Goal: Task Accomplishment & Management: Use online tool/utility

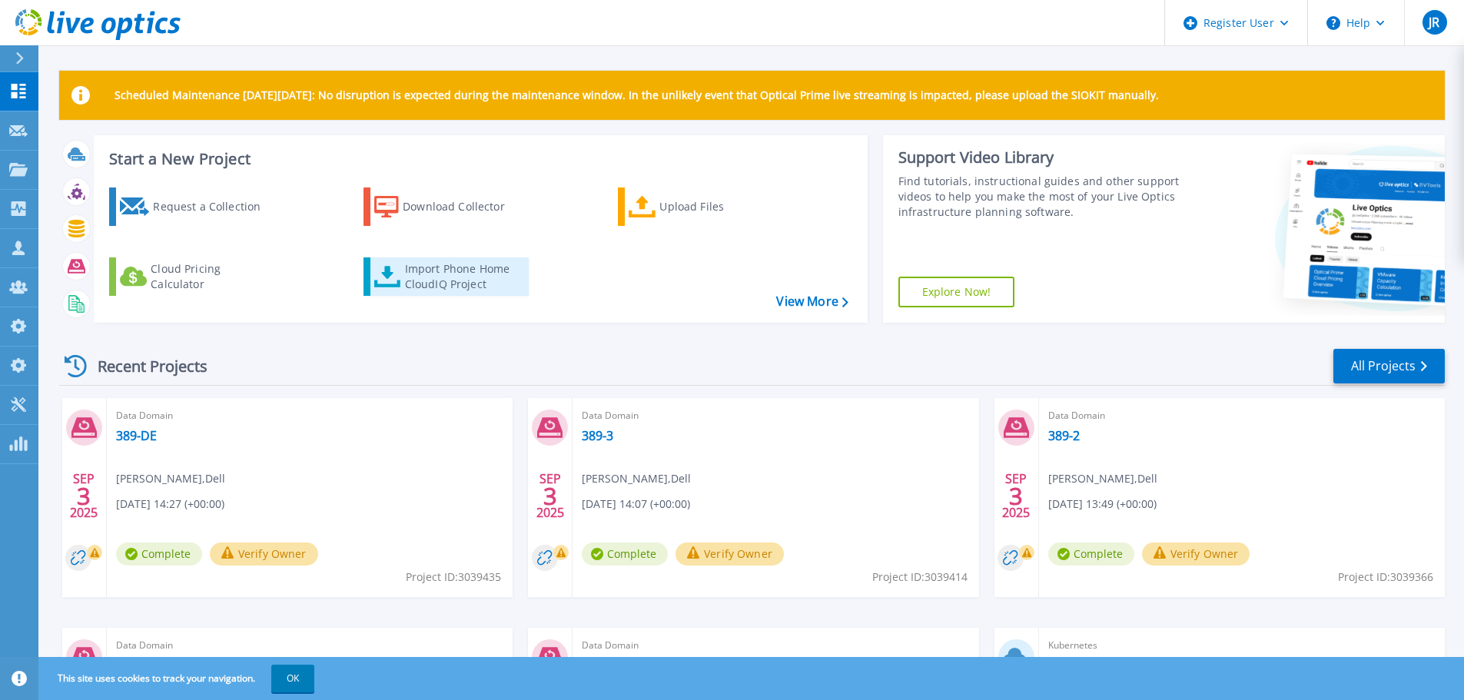
click at [420, 272] on div "Import Phone Home CloudIQ Project" at bounding box center [465, 276] width 120 height 31
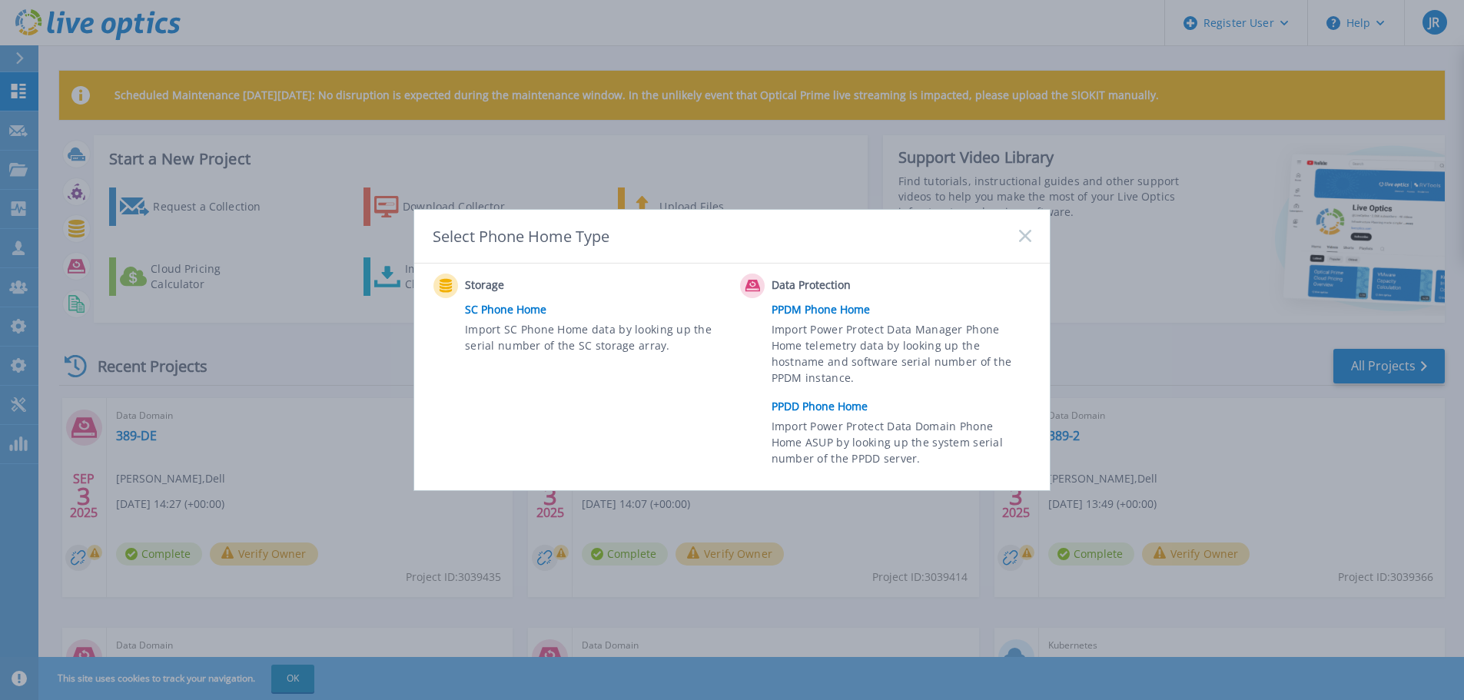
click at [819, 398] on link "PPDD Phone Home" at bounding box center [905, 406] width 267 height 23
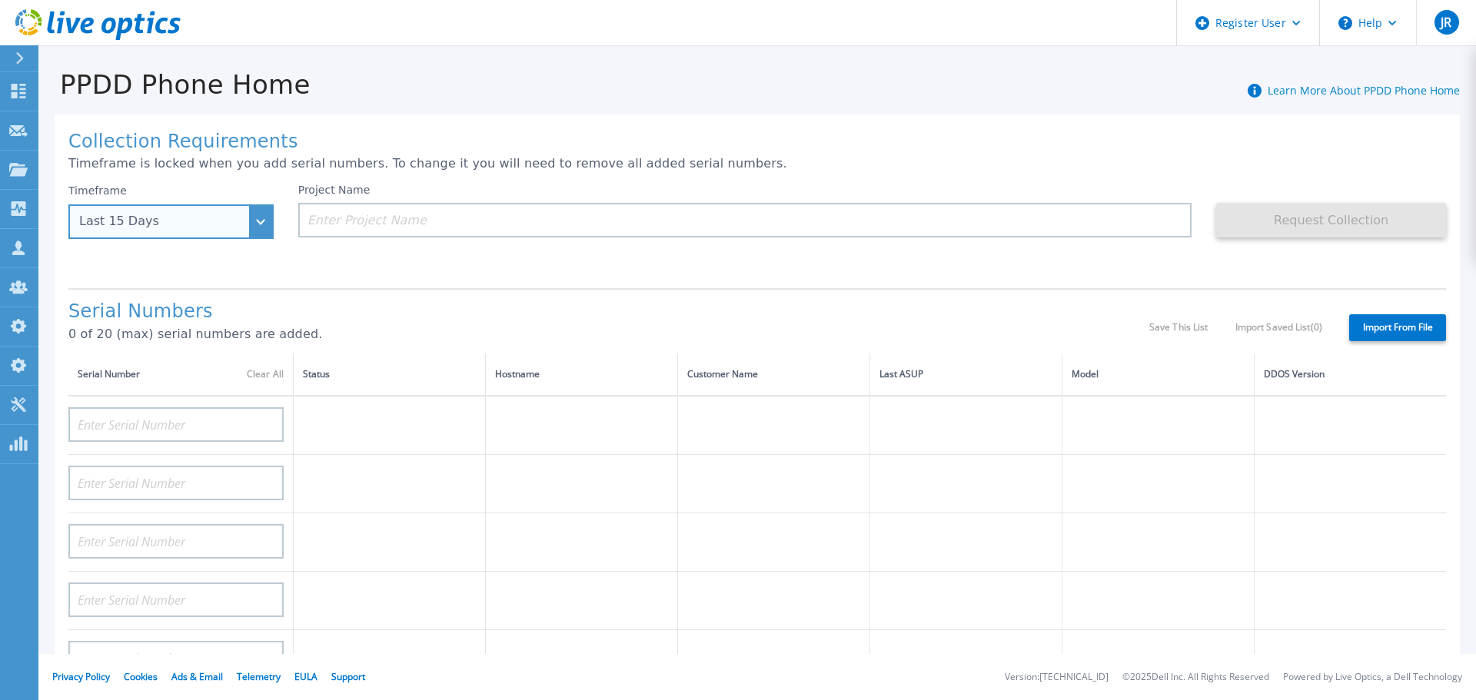
click at [204, 228] on div "Last 15 Days" at bounding box center [162, 221] width 167 height 14
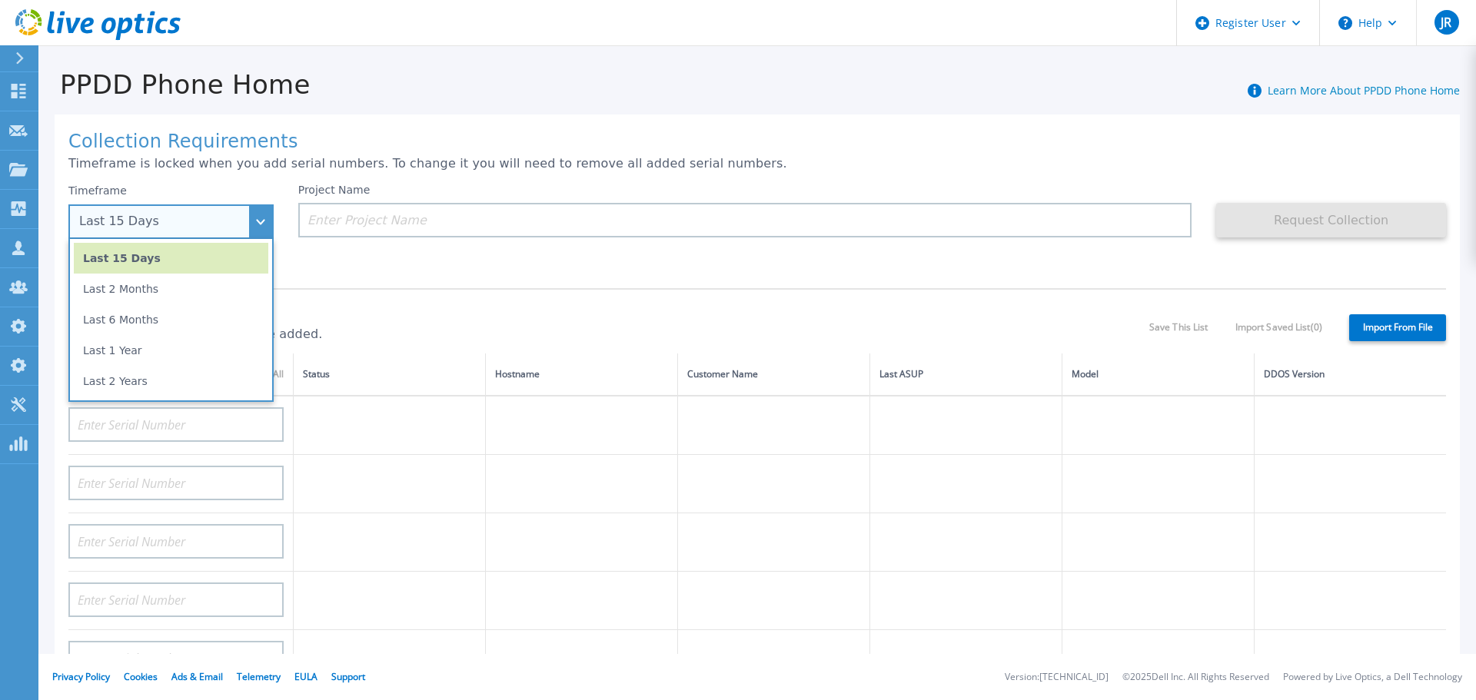
click at [153, 354] on li "Last 1 Year" at bounding box center [171, 350] width 194 height 31
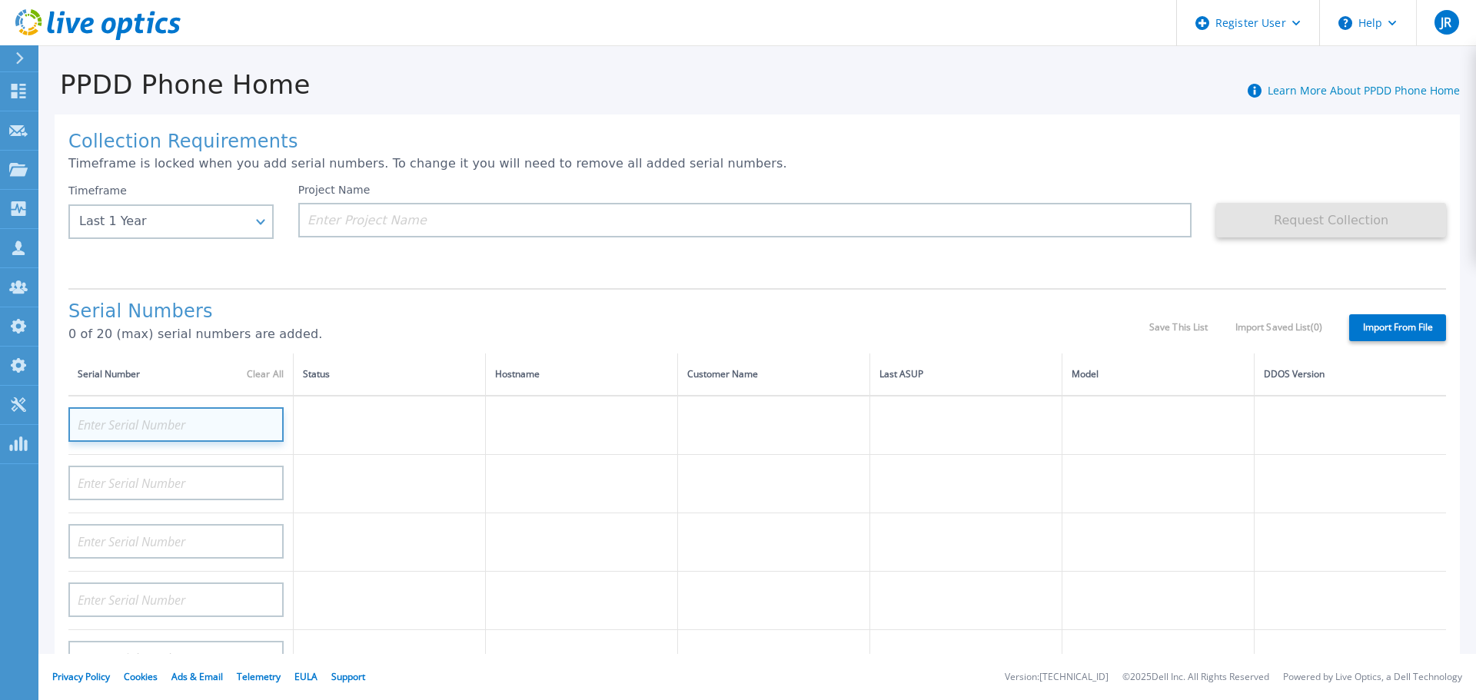
click at [173, 427] on input at bounding box center [175, 424] width 215 height 35
paste input "DE300225000114"
type input "DE300225000114"
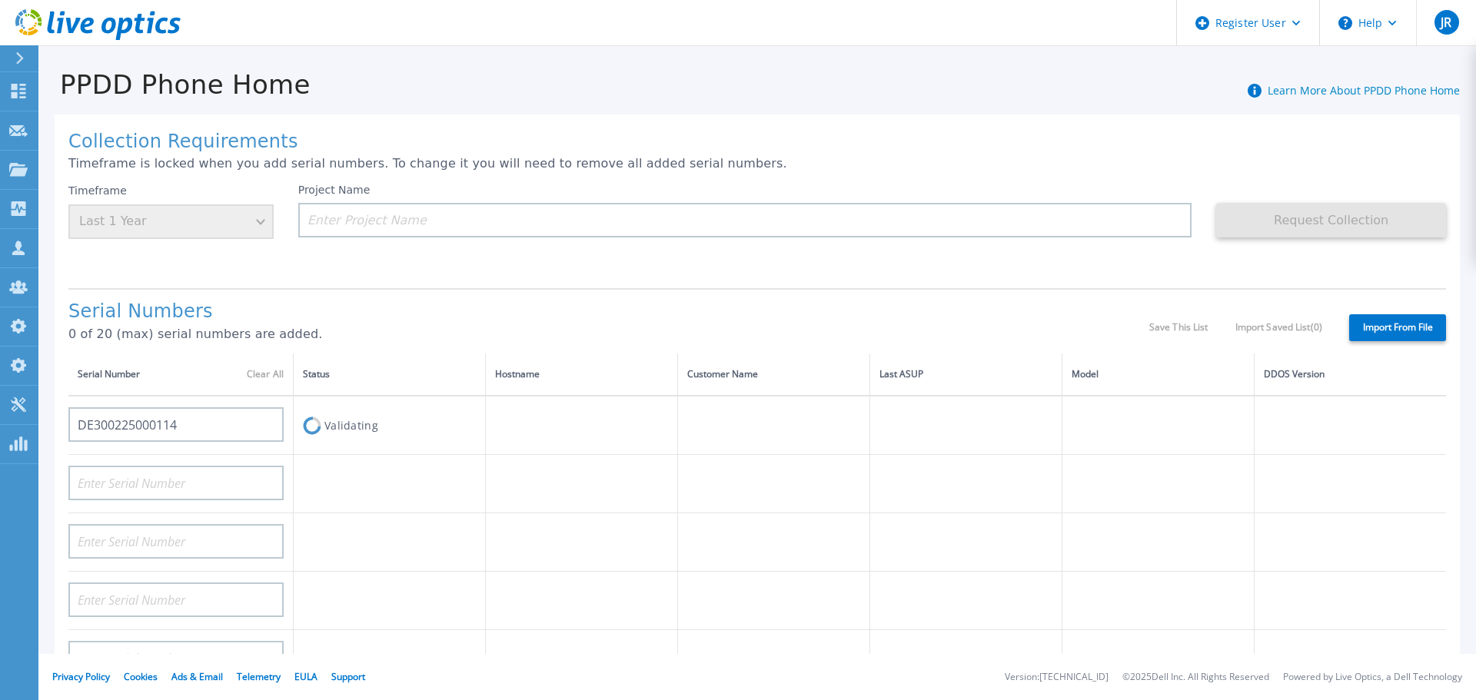
click at [548, 194] on div "Project Name" at bounding box center [745, 211] width 894 height 54
click at [537, 218] on input at bounding box center [745, 220] width 894 height 35
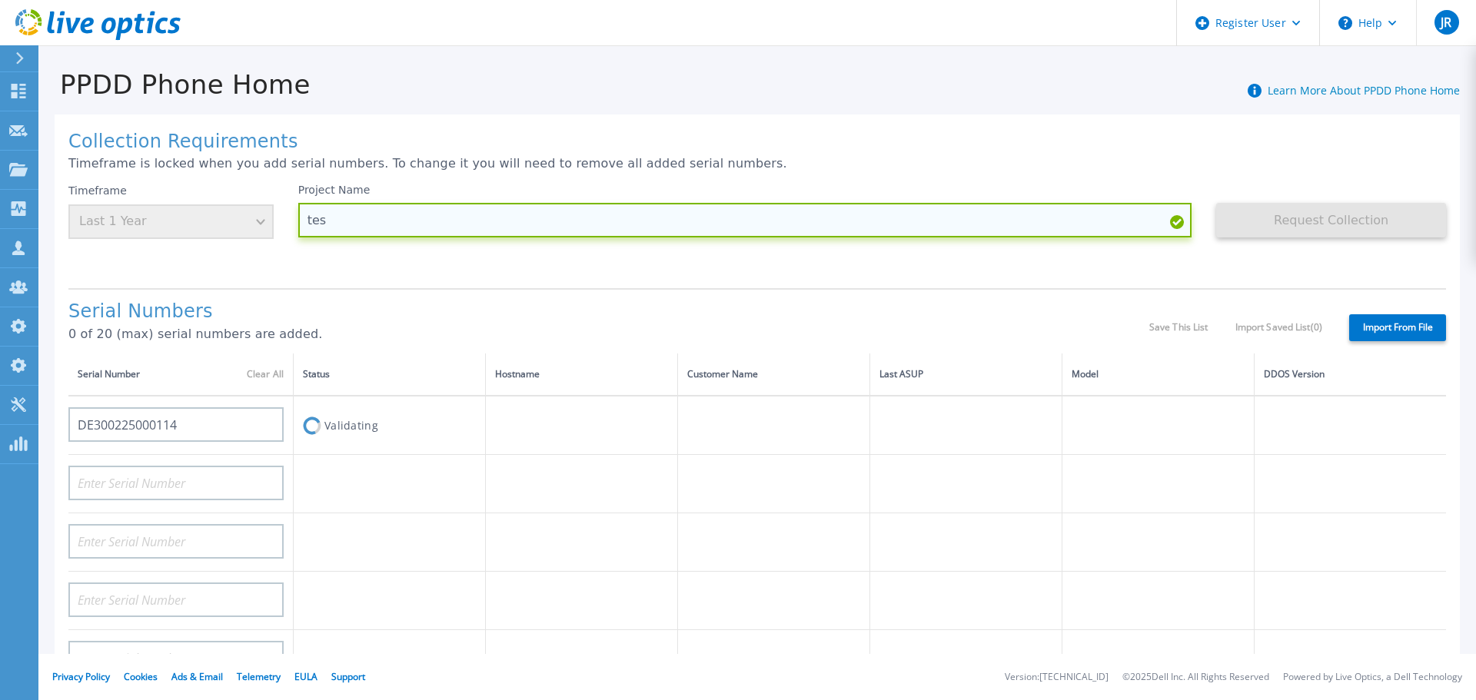
type input "test"
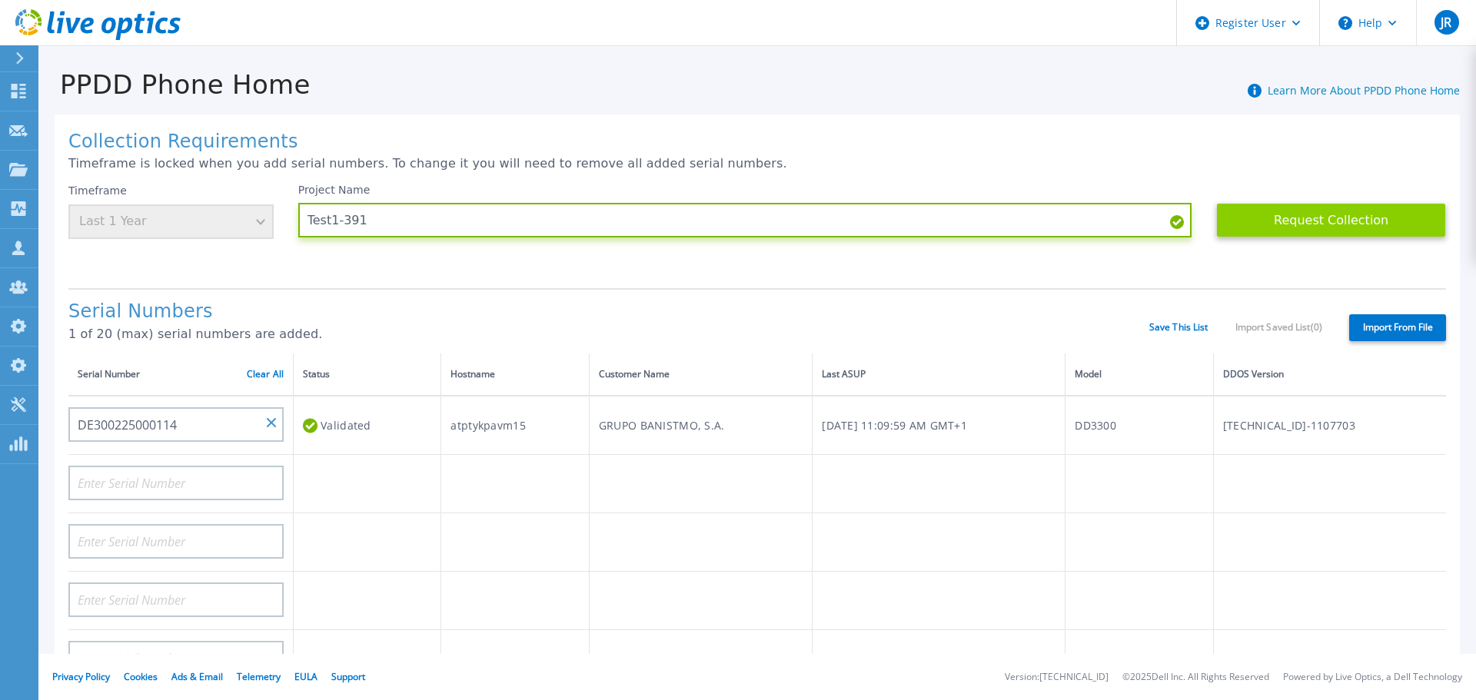
type input "Test1-391"
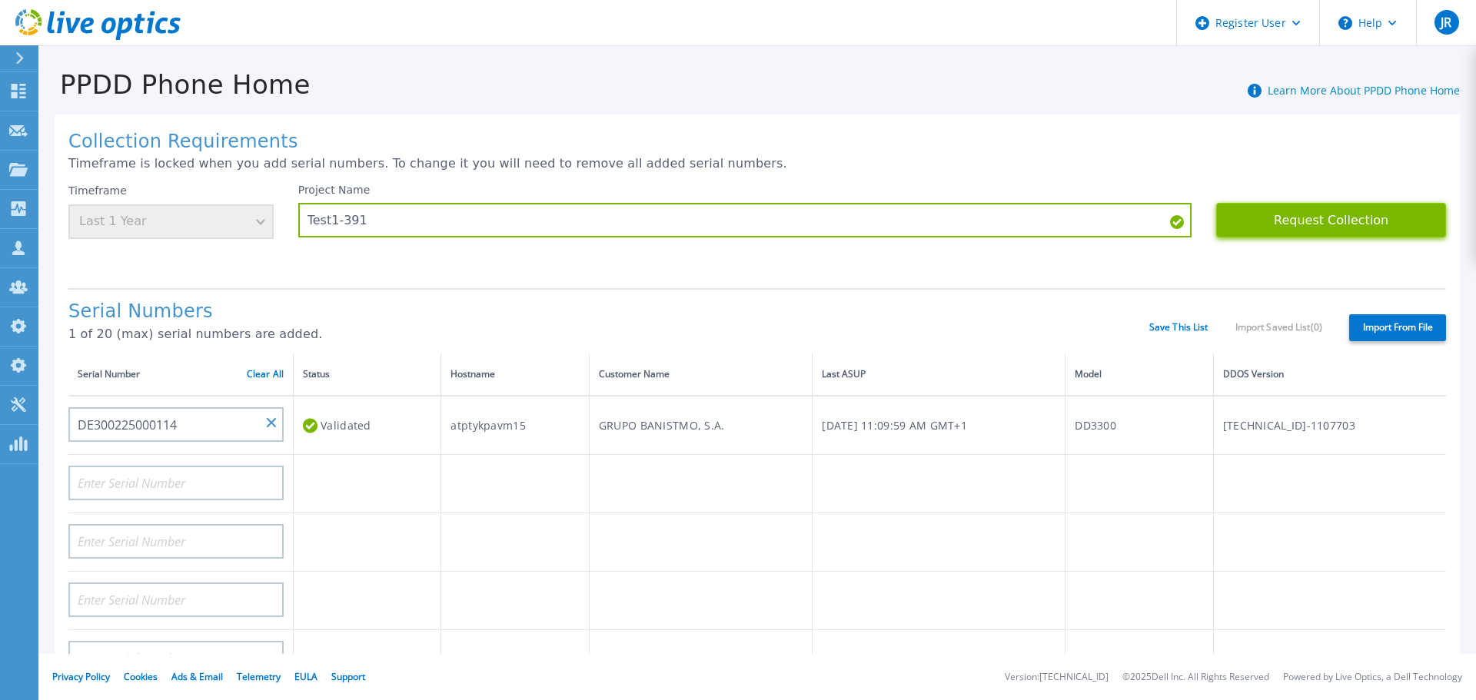
click at [1282, 222] on button "Request Collection" at bounding box center [1331, 220] width 230 height 35
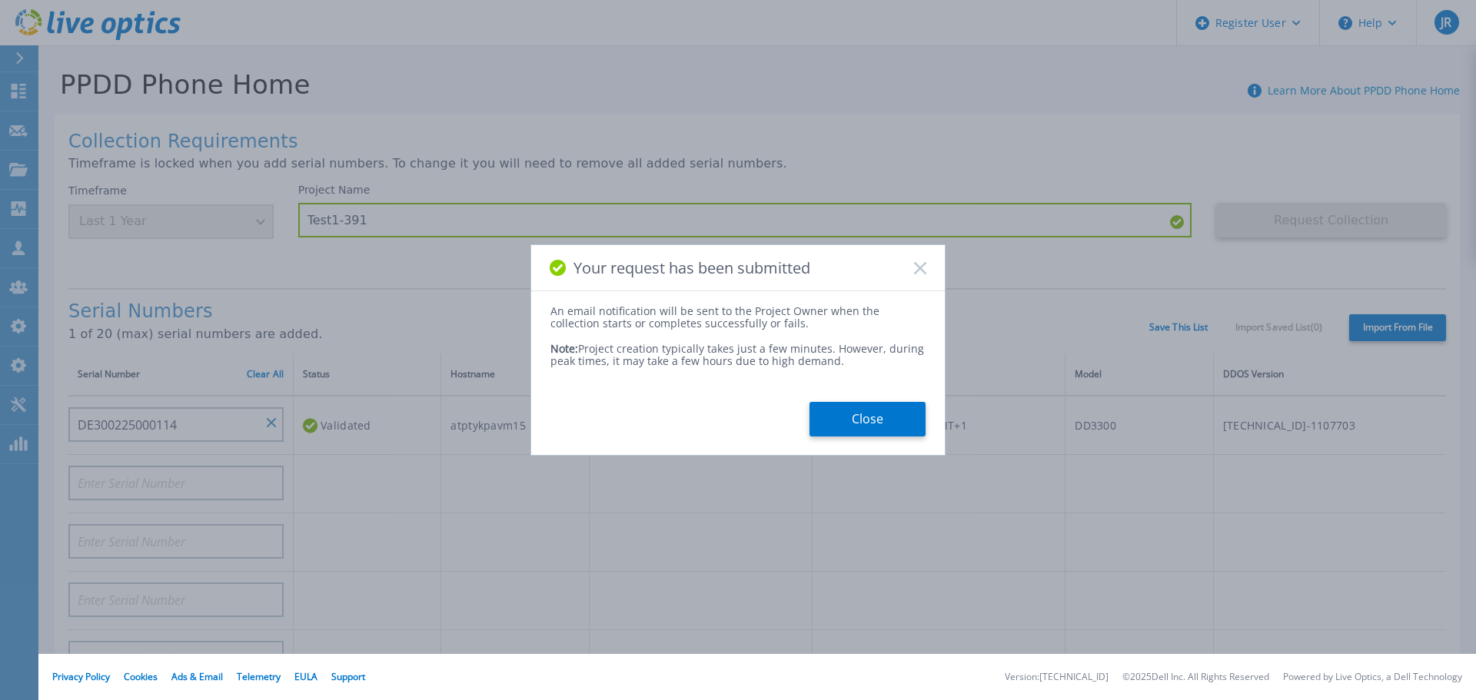
click at [832, 416] on button "Close" at bounding box center [867, 419] width 116 height 35
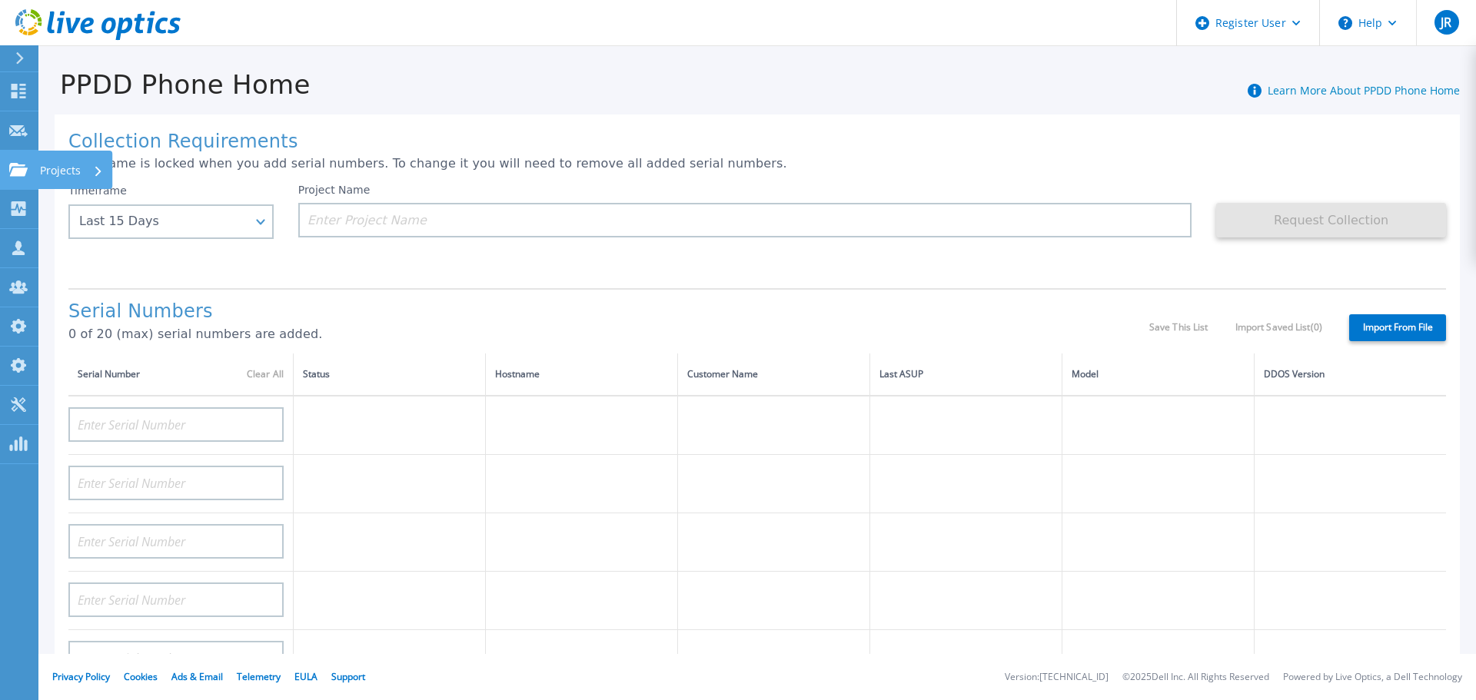
click at [22, 167] on icon at bounding box center [18, 169] width 18 height 13
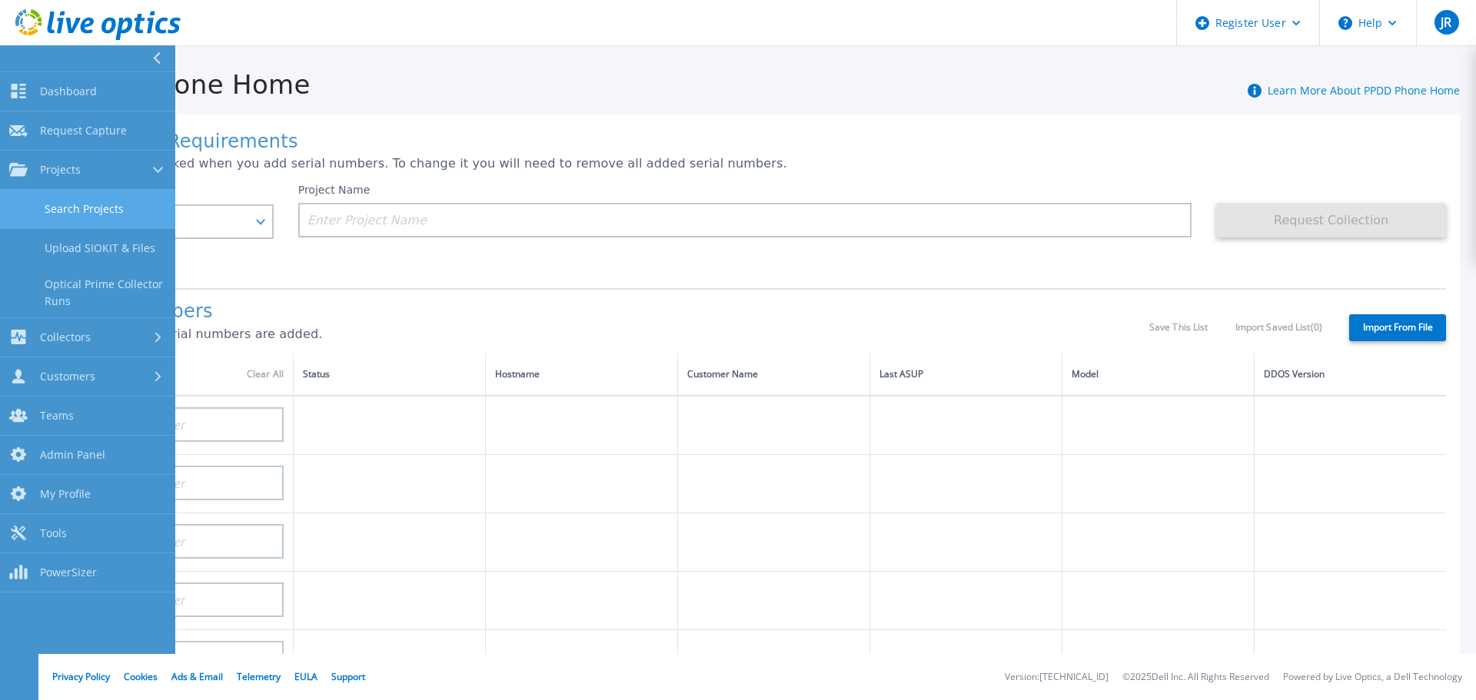
click at [75, 205] on link "Search Projects" at bounding box center [87, 209] width 175 height 39
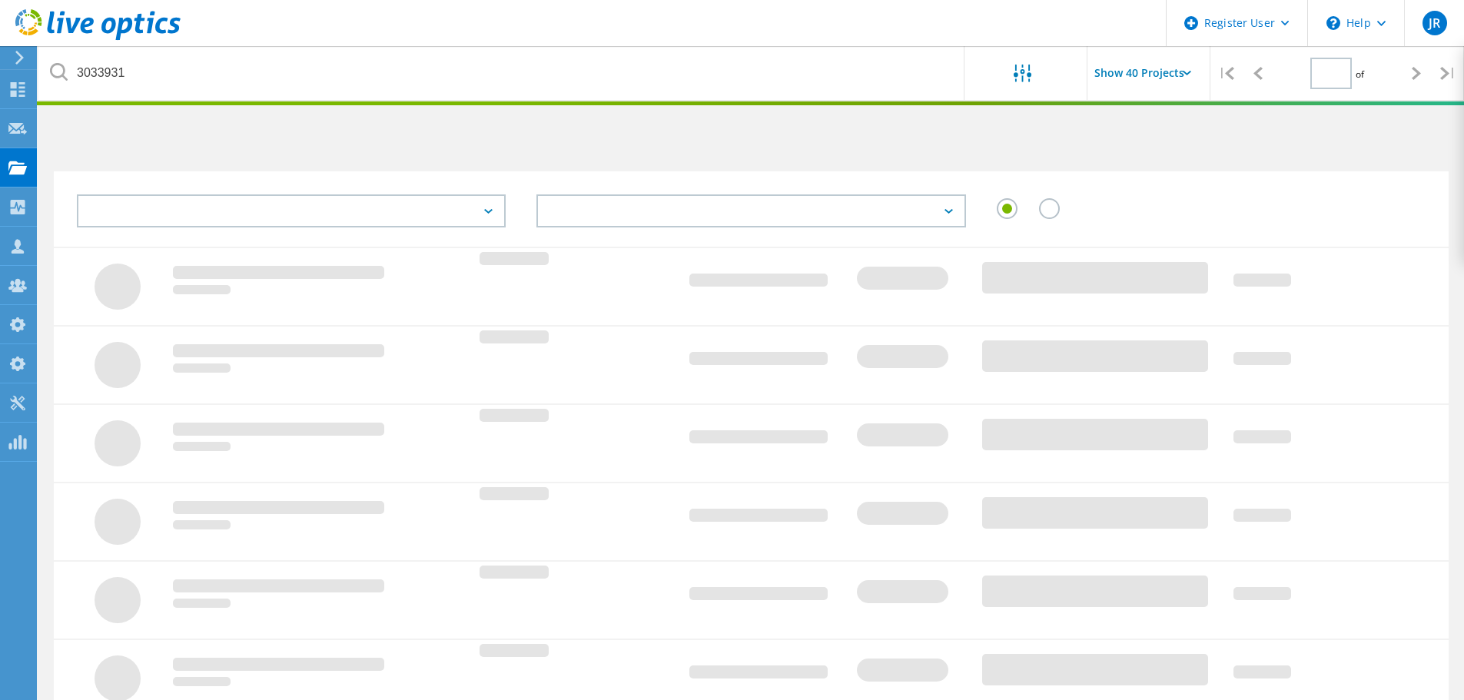
type input "1"
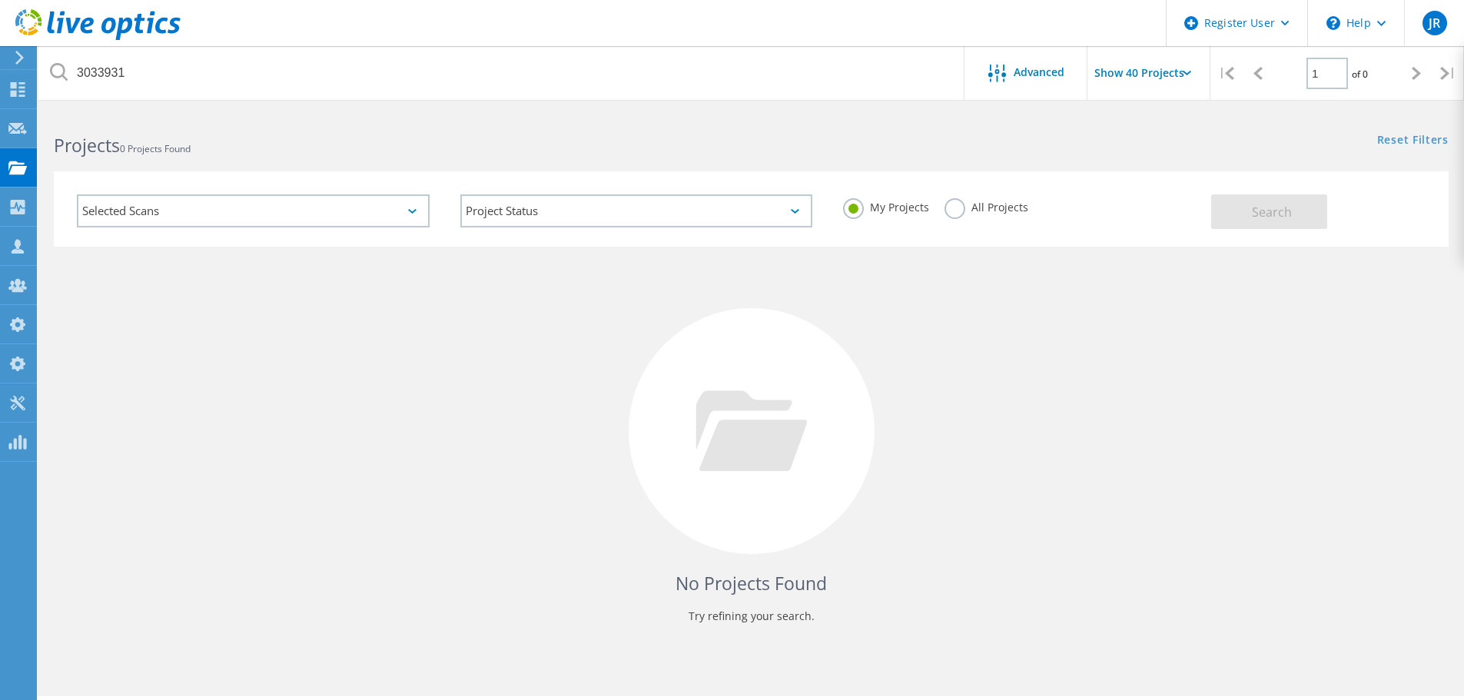
click at [958, 205] on label "All Projects" at bounding box center [987, 205] width 84 height 15
click at [0, 0] on input "All Projects" at bounding box center [0, 0] width 0 height 0
click at [1317, 207] on button "Search" at bounding box center [1269, 211] width 116 height 35
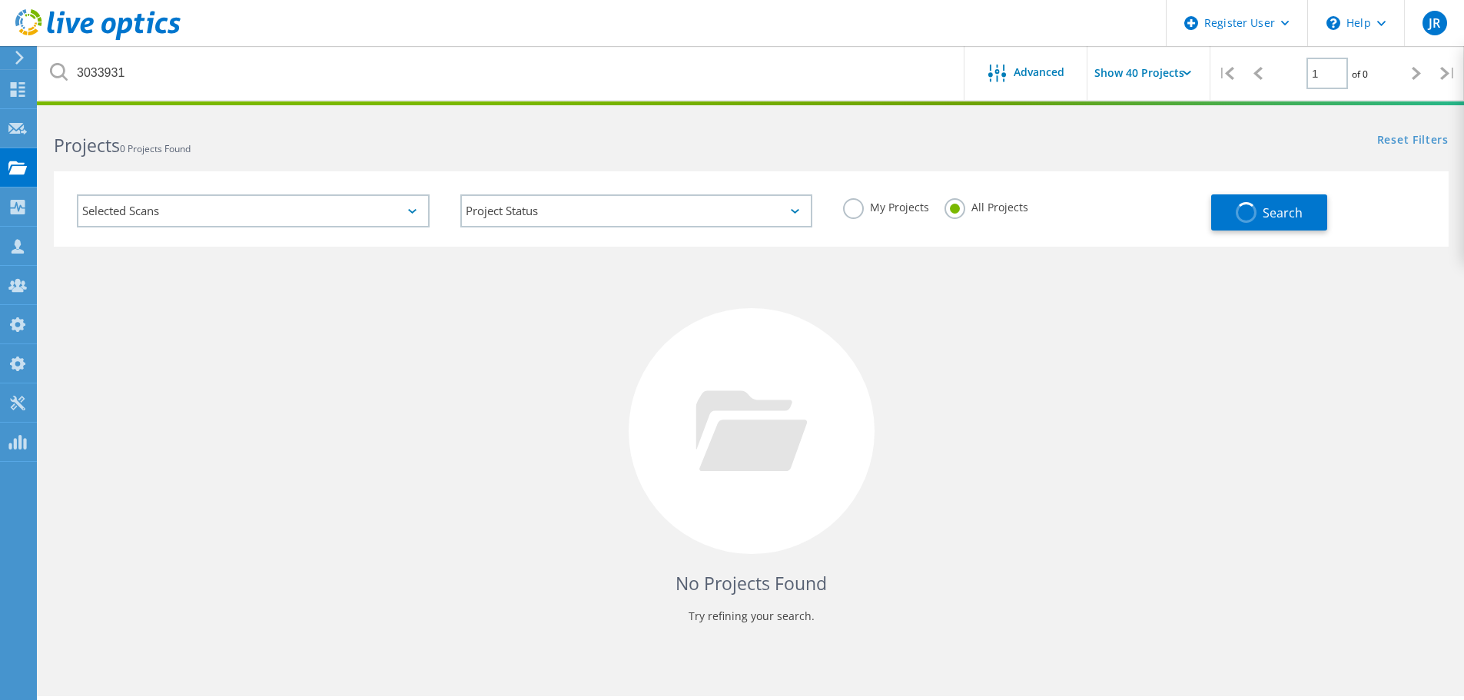
click at [885, 209] on label "My Projects" at bounding box center [886, 205] width 86 height 15
click at [0, 0] on input "My Projects" at bounding box center [0, 0] width 0 height 0
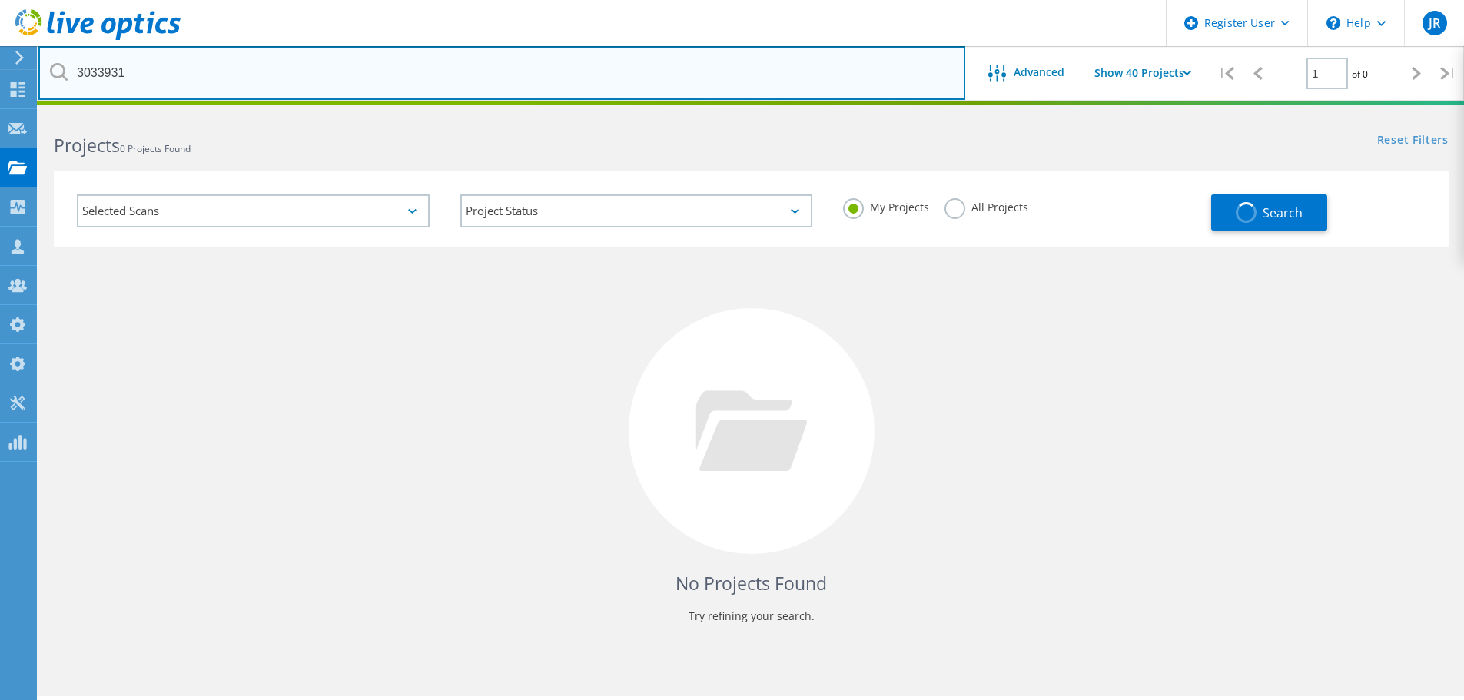
click at [876, 67] on input "3033931" at bounding box center [501, 73] width 927 height 54
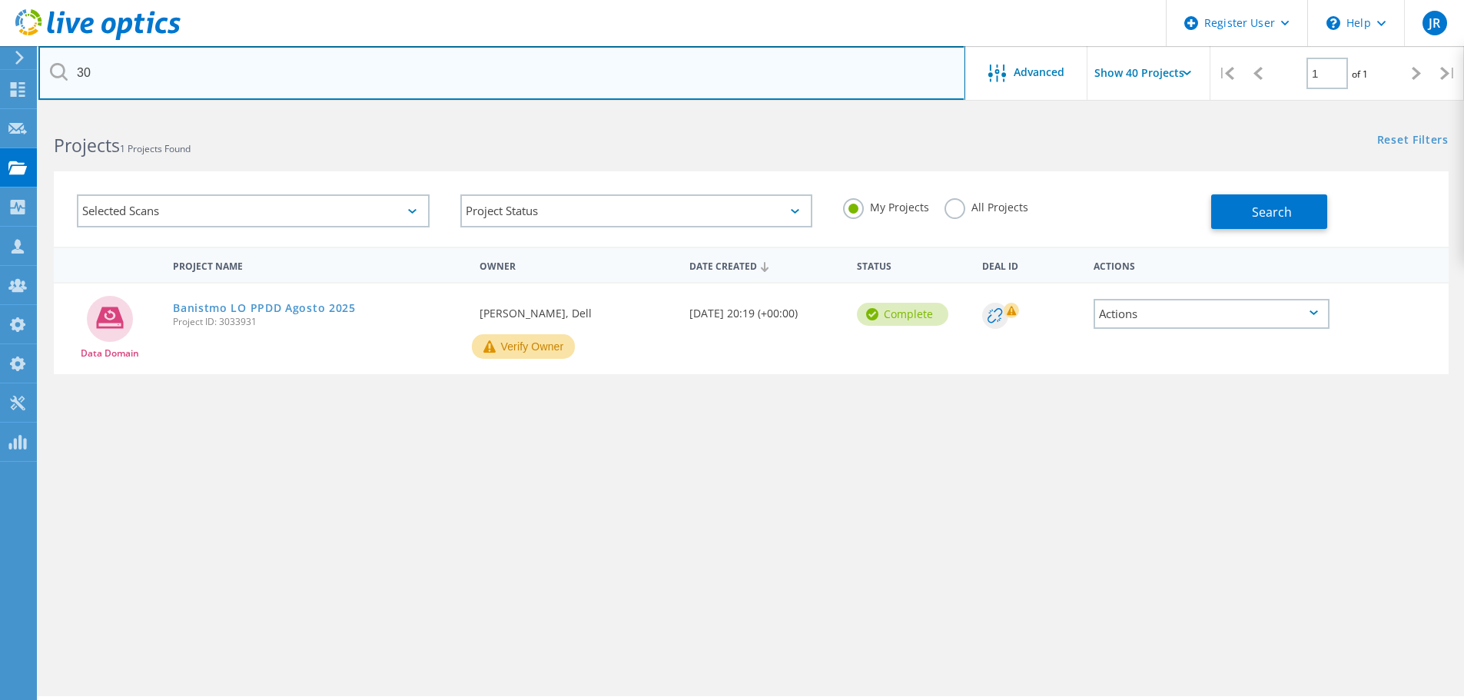
type input "3"
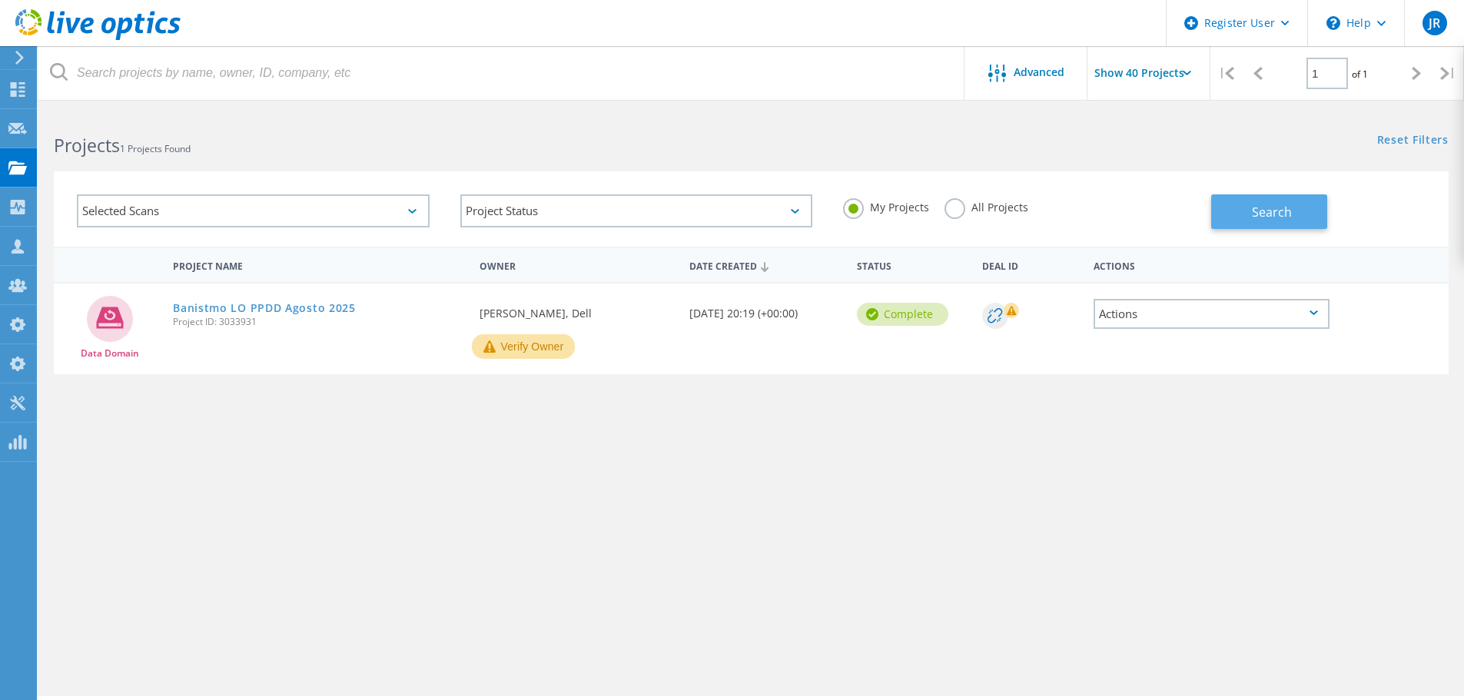
click at [1251, 199] on button "Search" at bounding box center [1269, 211] width 116 height 35
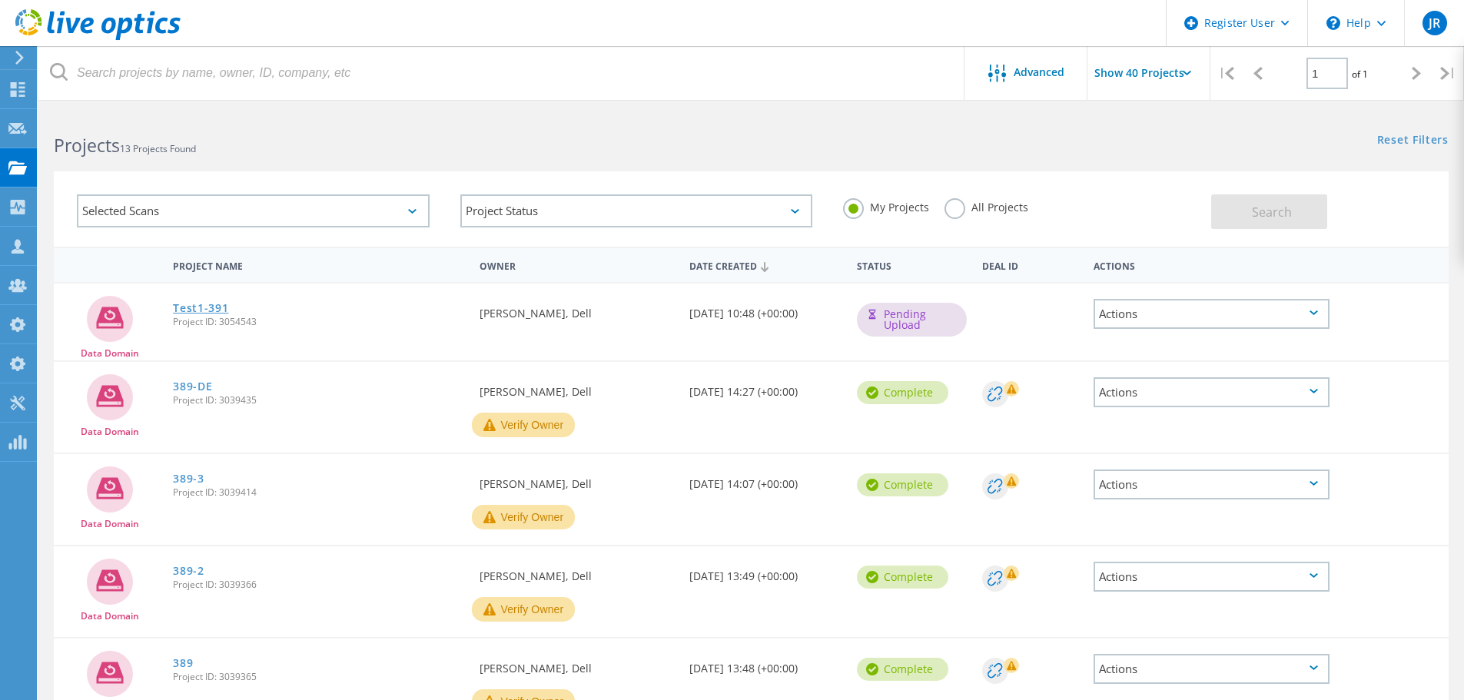
click at [194, 307] on link "Test1-391" at bounding box center [200, 308] width 55 height 11
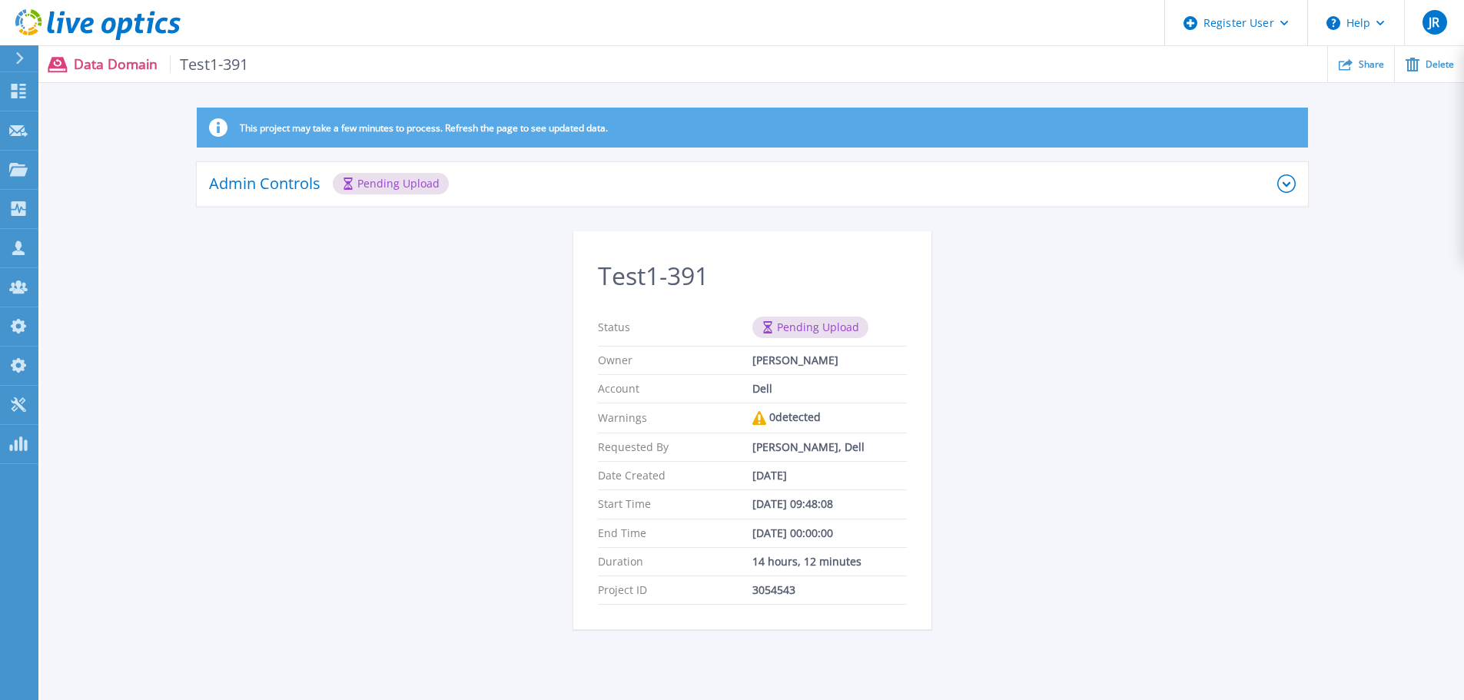
click at [352, 397] on div "This project may take a few minutes to process. Refresh the page to see updated…" at bounding box center [753, 378] width 1424 height 540
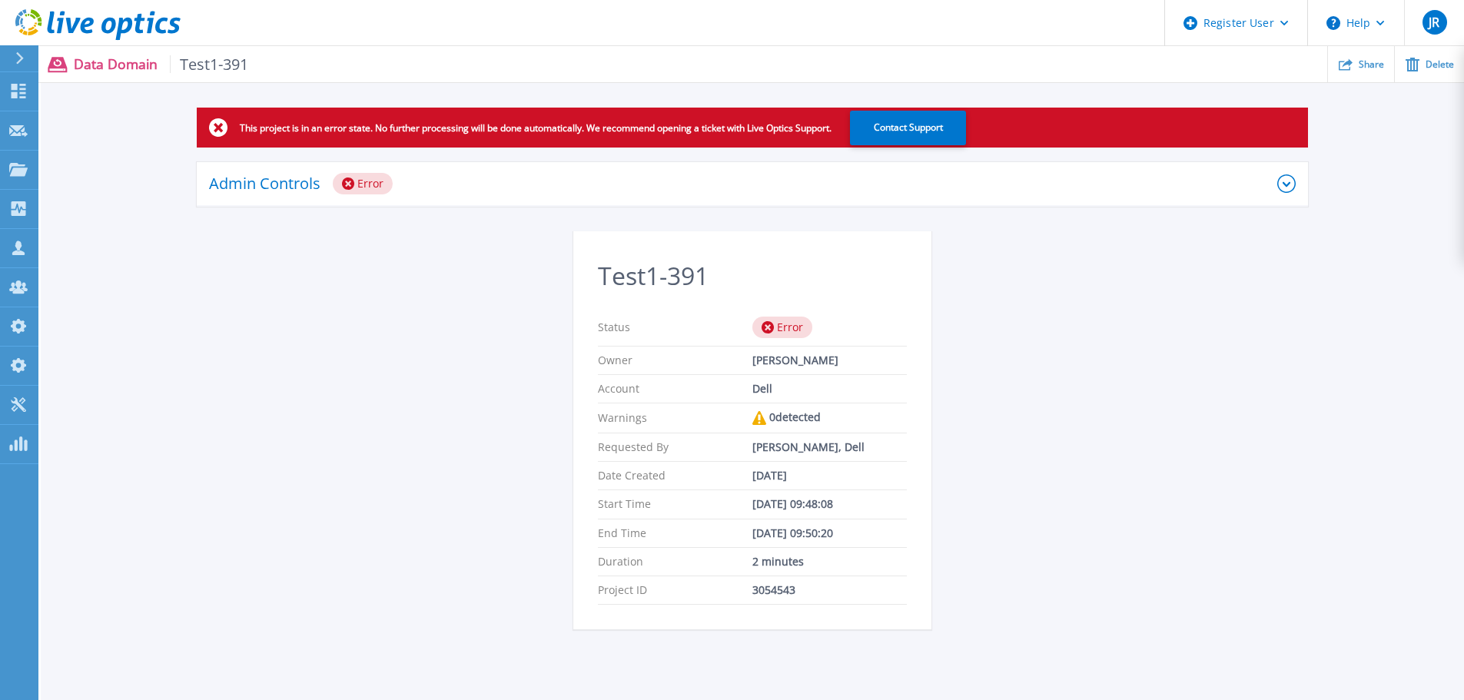
click at [1284, 185] on icon at bounding box center [1286, 183] width 18 height 18
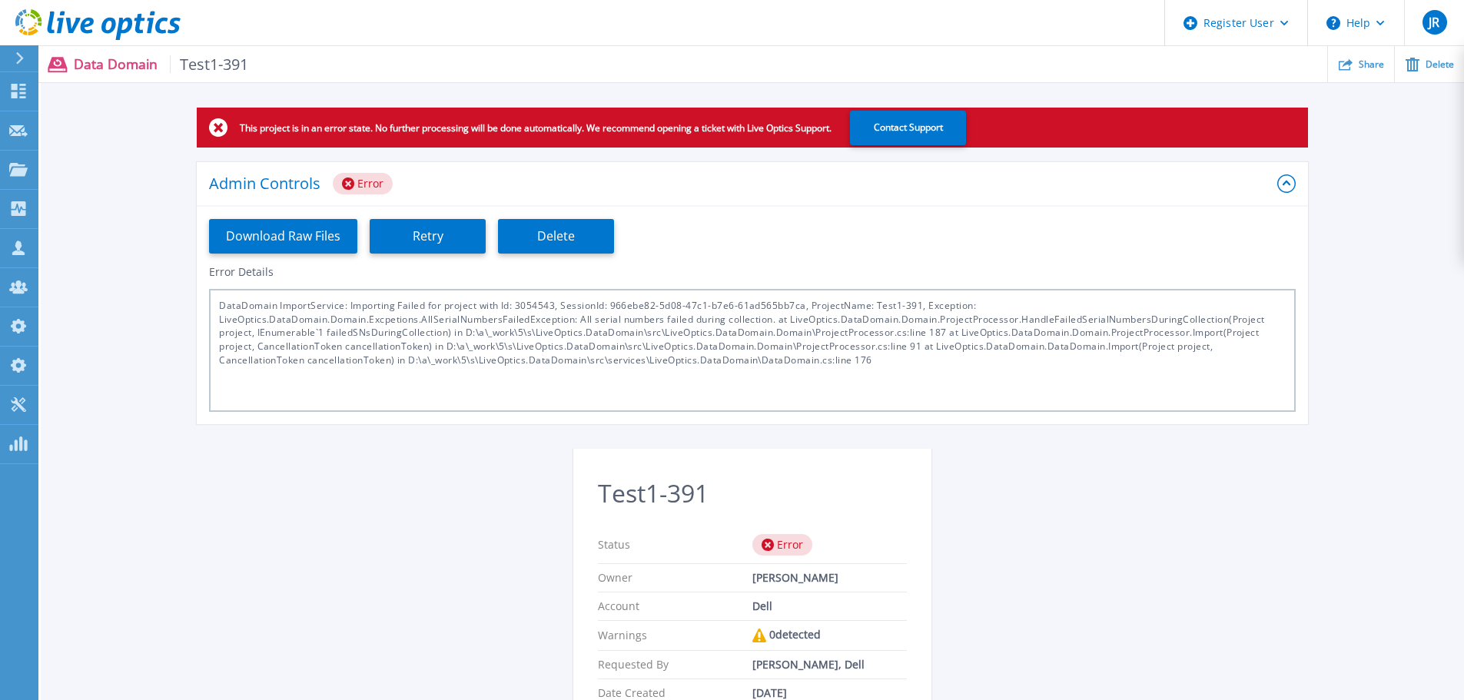
click at [972, 364] on div "DataDomain ImportService: Importing Failed for project with Id: 3054543, Sessio…" at bounding box center [752, 350] width 1087 height 123
drag, startPoint x: 946, startPoint y: 325, endPoint x: 829, endPoint y: 318, distance: 117.8
click at [829, 318] on div "DataDomain ImportService: Importing Failed for project with Id: 3054543, Sessio…" at bounding box center [752, 350] width 1087 height 123
click at [930, 323] on div "DataDomain ImportService: Importing Failed for project with Id: 3054543, Sessio…" at bounding box center [752, 350] width 1087 height 123
drag, startPoint x: 956, startPoint y: 330, endPoint x: 806, endPoint y: 335, distance: 150.7
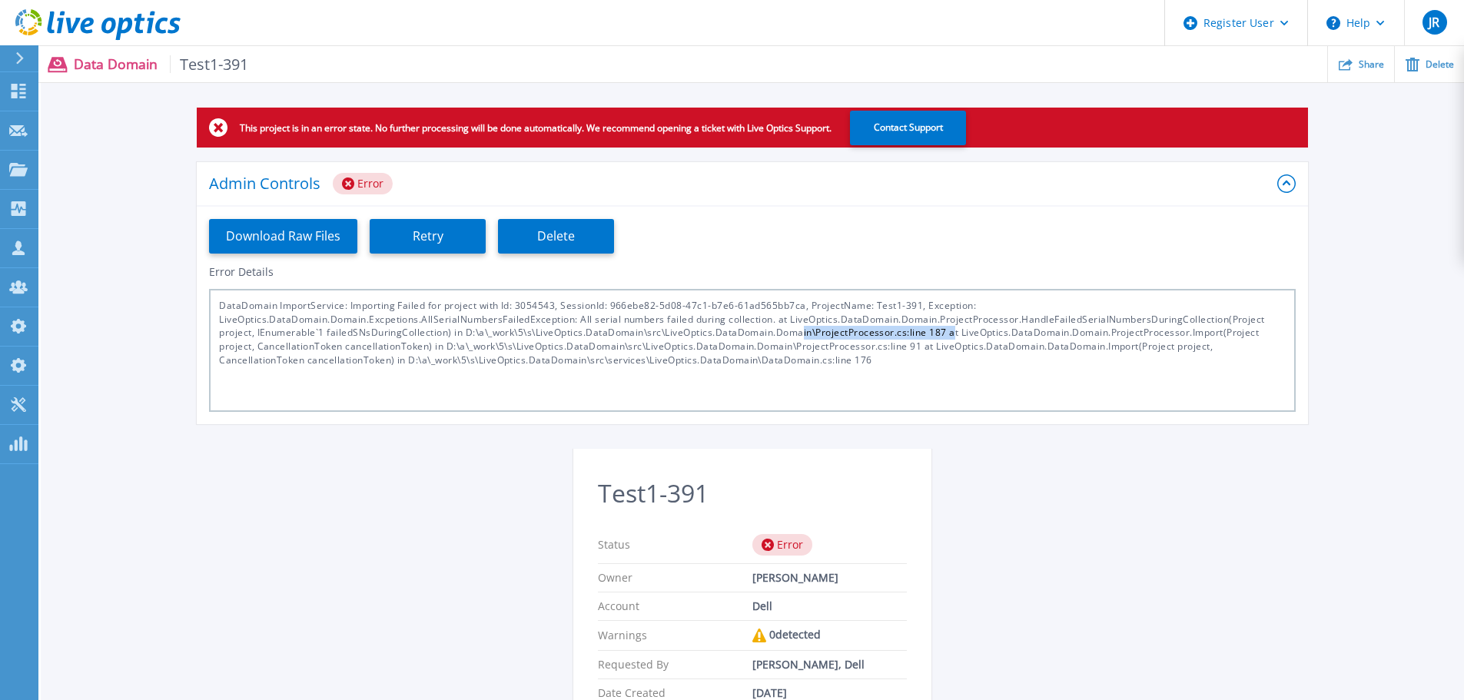
click at [806, 335] on div "DataDomain ImportService: Importing Failed for project with Id: 3054543, Sessio…" at bounding box center [752, 350] width 1087 height 123
click at [325, 231] on button "Download Raw Files" at bounding box center [283, 236] width 148 height 35
